Goal: Book appointment/travel/reservation

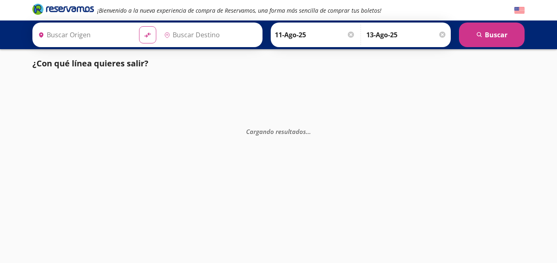
type input "[GEOGRAPHIC_DATA], [GEOGRAPHIC_DATA]"
type input "Toluca, [GEOGRAPHIC_DATA]"
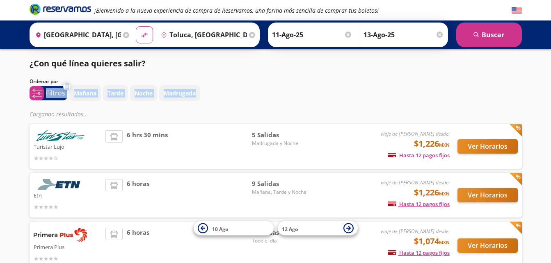
drag, startPoint x: 548, startPoint y: 77, endPoint x: 558, endPoint y: 98, distance: 22.6
click at [551, 98] on html "¡Bienvenido a la nueva experiencia de compra de Reservamos, una forma más senci…" at bounding box center [275, 190] width 551 height 381
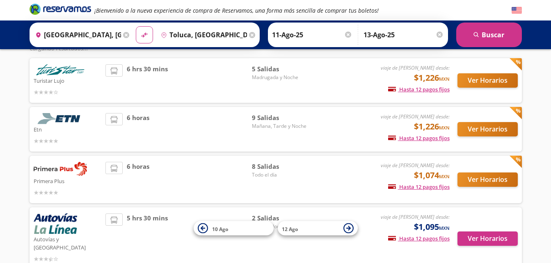
scroll to position [18, 0]
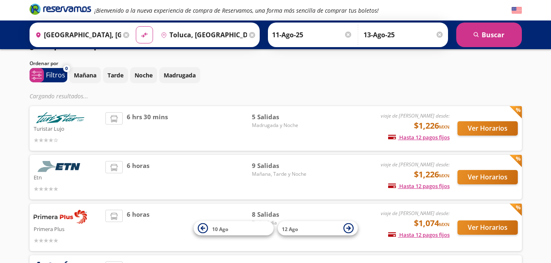
click at [183, 120] on div "6 hrs 30 mins" at bounding box center [178, 128] width 146 height 32
click at [485, 124] on div "Ver Horarios" at bounding box center [483, 128] width 68 height 32
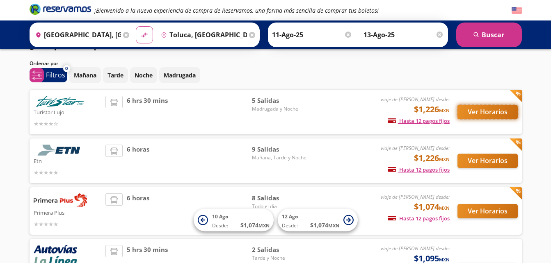
click at [481, 109] on button "Ver Horarios" at bounding box center [487, 112] width 60 height 14
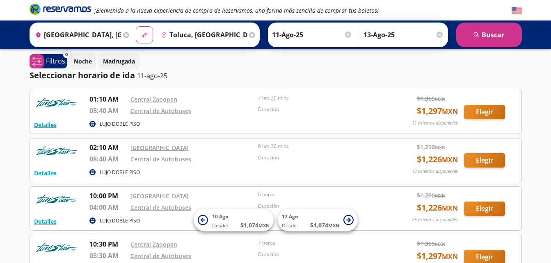
scroll to position [4, 0]
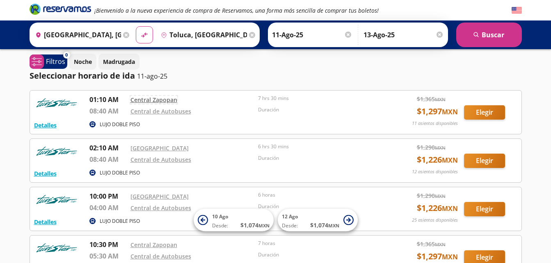
click at [158, 99] on link "Central Zapopan" at bounding box center [153, 100] width 47 height 8
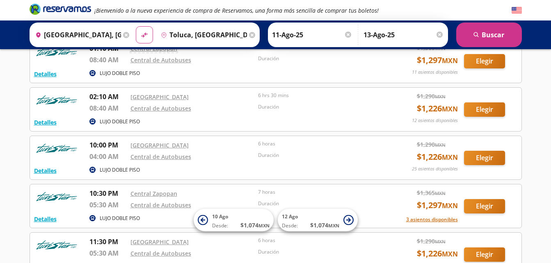
scroll to position [0, 0]
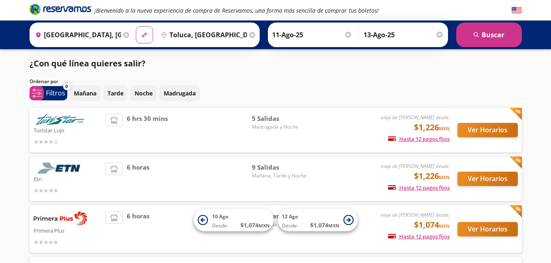
scroll to position [18, 0]
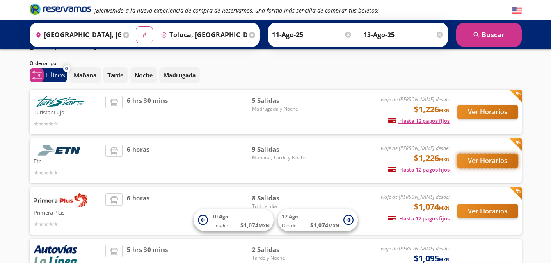
click at [488, 164] on button "Ver Horarios" at bounding box center [487, 161] width 60 height 14
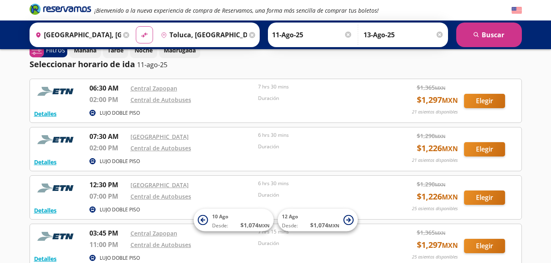
scroll to position [9, 0]
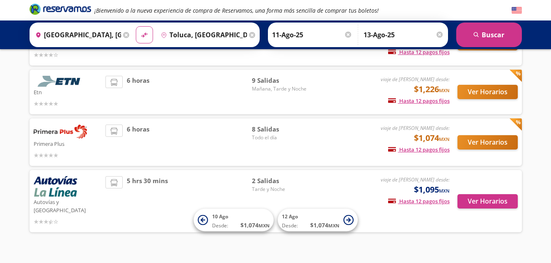
scroll to position [86, 0]
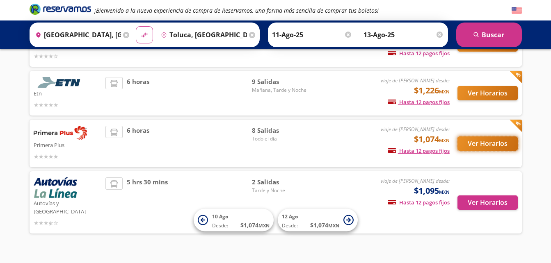
click at [495, 146] on button "Ver Horarios" at bounding box center [487, 144] width 60 height 14
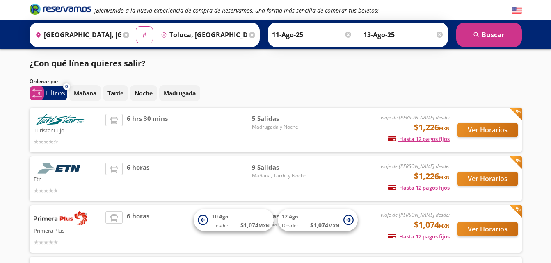
scroll to position [86, 0]
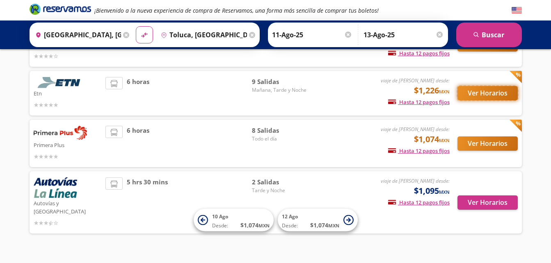
click at [482, 91] on button "Ver Horarios" at bounding box center [487, 93] width 60 height 14
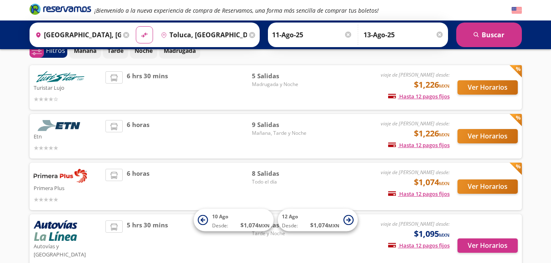
scroll to position [41, 0]
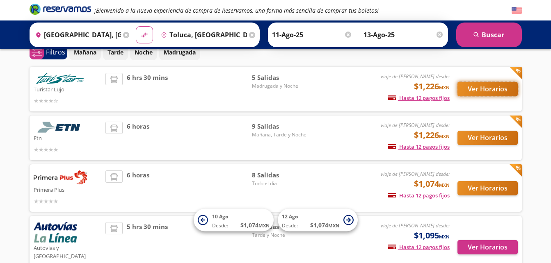
click at [471, 92] on button "Ver Horarios" at bounding box center [487, 89] width 60 height 14
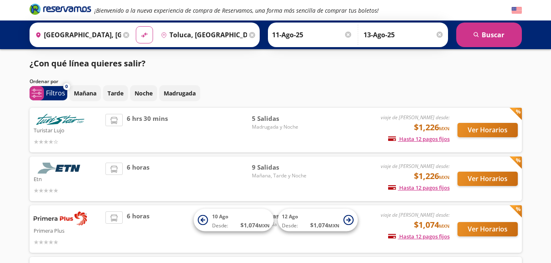
scroll to position [41, 0]
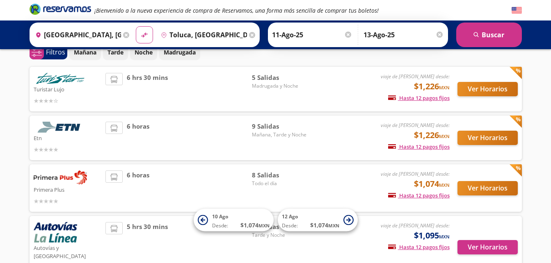
click at [493, 147] on div "Ver Horarios" at bounding box center [483, 138] width 68 height 32
click at [487, 139] on button "Ver Horarios" at bounding box center [487, 138] width 60 height 14
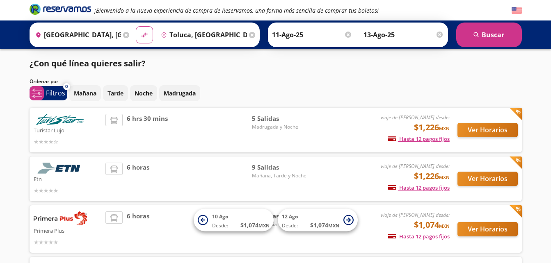
scroll to position [41, 0]
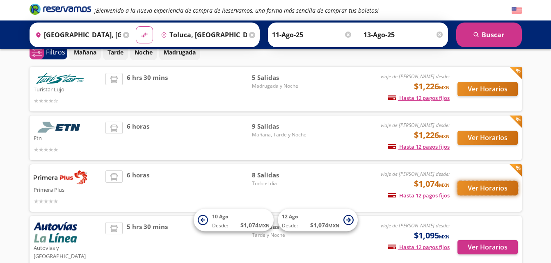
click at [477, 186] on button "Ver Horarios" at bounding box center [487, 188] width 60 height 14
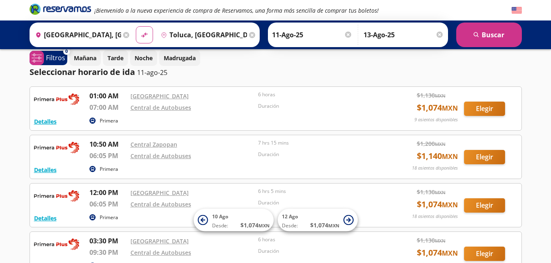
scroll to position [7, 0]
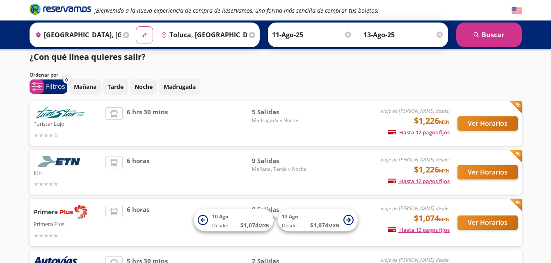
scroll to position [41, 0]
